Goal: Task Accomplishment & Management: Use online tool/utility

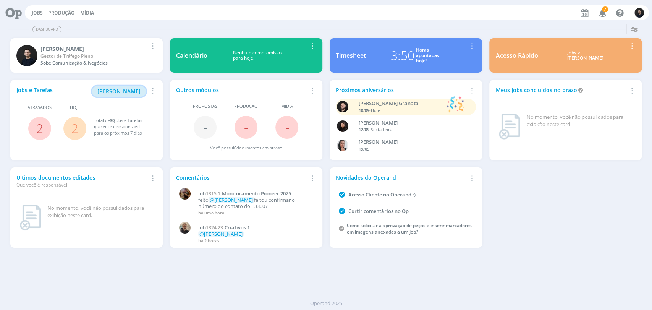
click at [127, 90] on span "[PERSON_NAME]" at bounding box center [118, 90] width 43 height 7
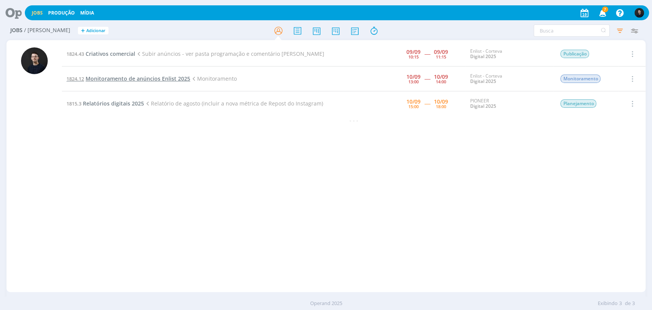
click at [123, 79] on span "Monitoramento de anúncios Enlist 2025" at bounding box center [138, 78] width 105 height 7
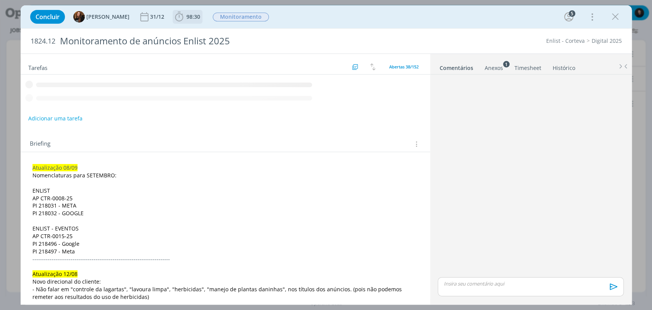
click at [185, 18] on b "98:30" at bounding box center [193, 16] width 17 height 5
click at [0, 0] on span "Iniciar" at bounding box center [0, 0] width 0 height 0
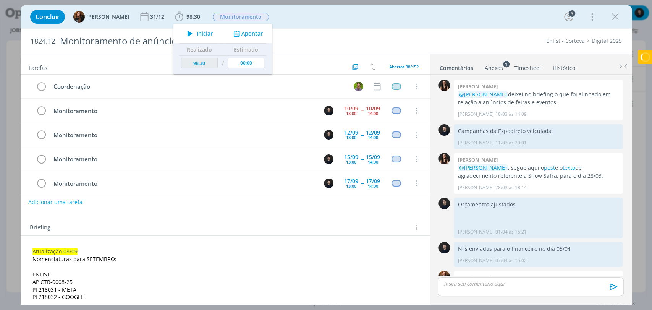
scroll to position [730, 0]
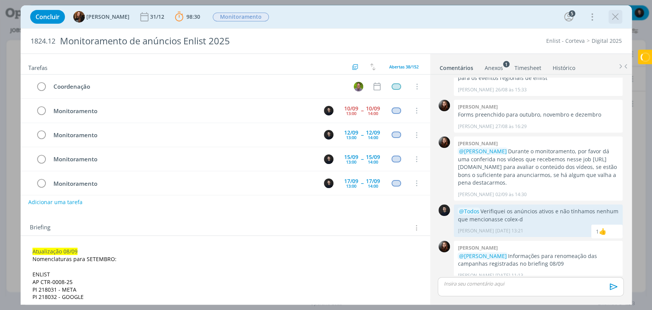
click at [611, 18] on icon "dialog" at bounding box center [615, 16] width 11 height 11
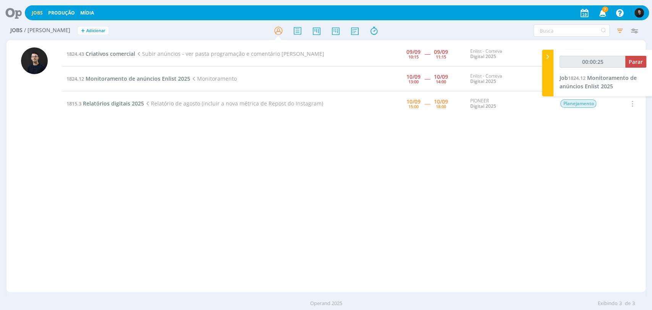
drag, startPoint x: 431, startPoint y: 150, endPoint x: 461, endPoint y: 144, distance: 30.7
click at [432, 150] on div "1824.43 Criativos comercial Subir anúncios - ver pasta programação e comentário…" at bounding box center [354, 166] width 584 height 249
click at [115, 53] on span "Criativos comercial" at bounding box center [111, 53] width 50 height 7
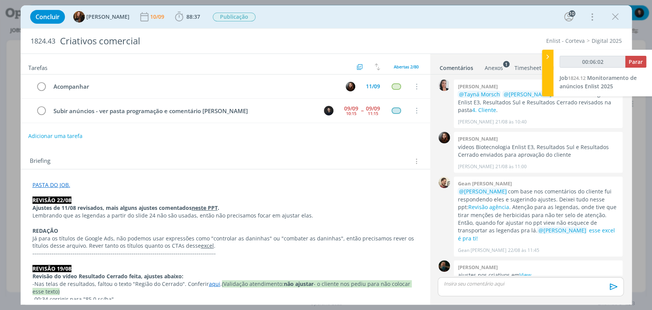
scroll to position [763, 0]
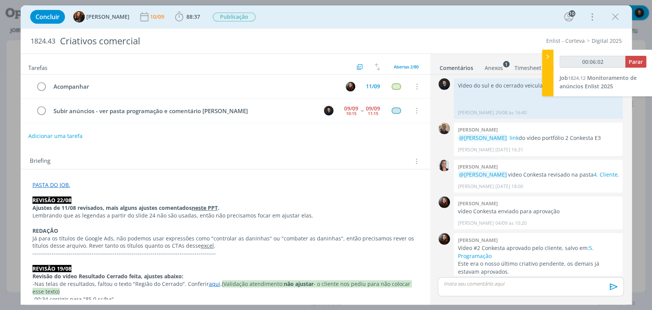
type input "00:06:03"
click at [550, 58] on icon at bounding box center [548, 57] width 8 height 8
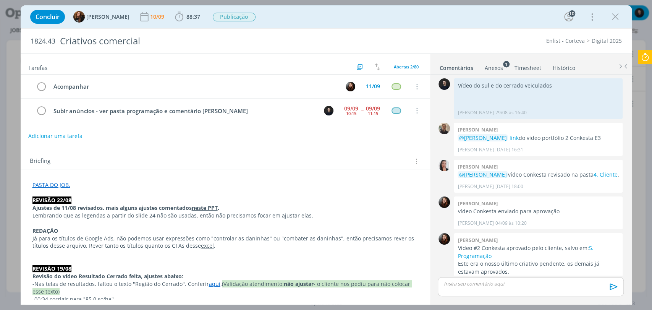
click at [563, 69] on link "Histórico" at bounding box center [563, 66] width 23 height 11
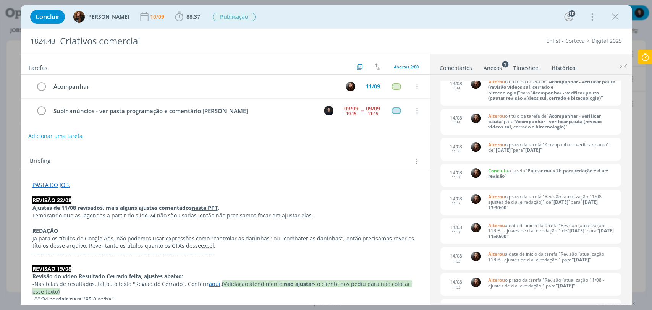
scroll to position [10256, 0]
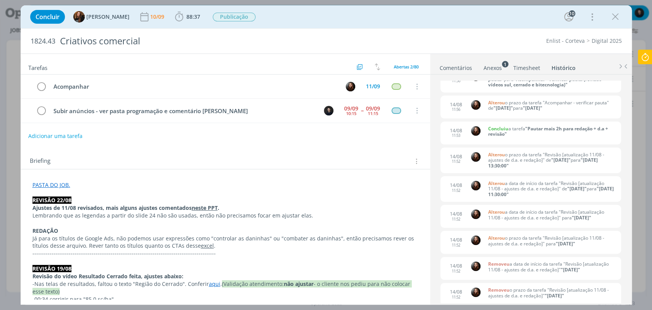
click at [462, 68] on link "Comentários" at bounding box center [455, 66] width 33 height 11
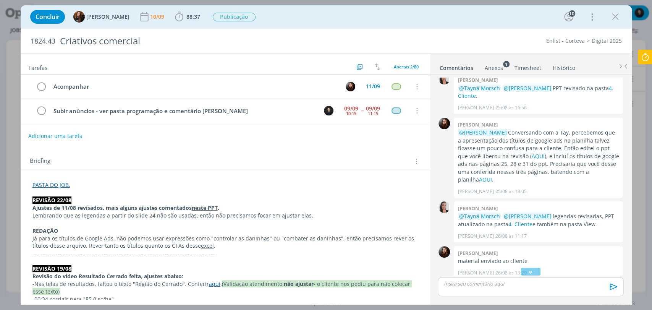
scroll to position [3186, 0]
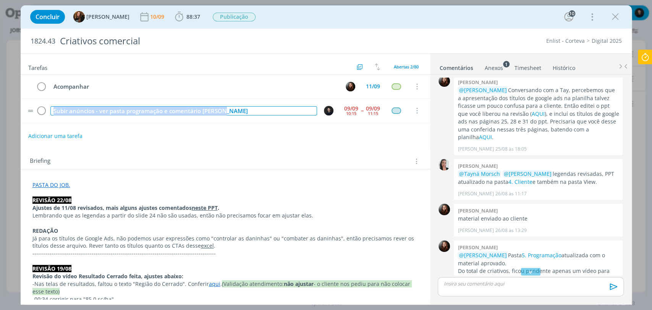
drag, startPoint x: 231, startPoint y: 112, endPoint x: 50, endPoint y: 117, distance: 181.5
click at [50, 117] on tr "Subir anúncios - ver pasta programação e comentário Eduarda [DATE] 10:15 -- [DA…" at bounding box center [225, 111] width 409 height 24
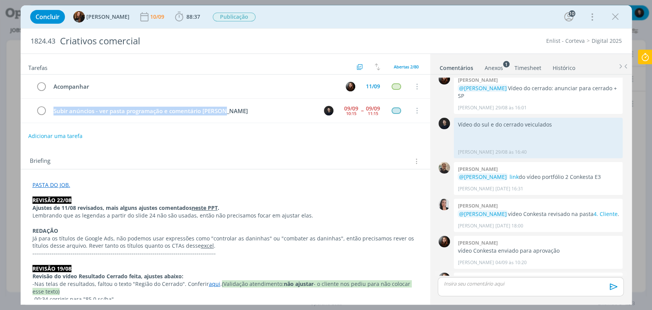
click at [469, 283] on link "5. Programação" at bounding box center [526, 290] width 136 height 15
click at [483, 283] on link "5. Programação" at bounding box center [526, 290] width 136 height 15
